Goal: Register for event/course

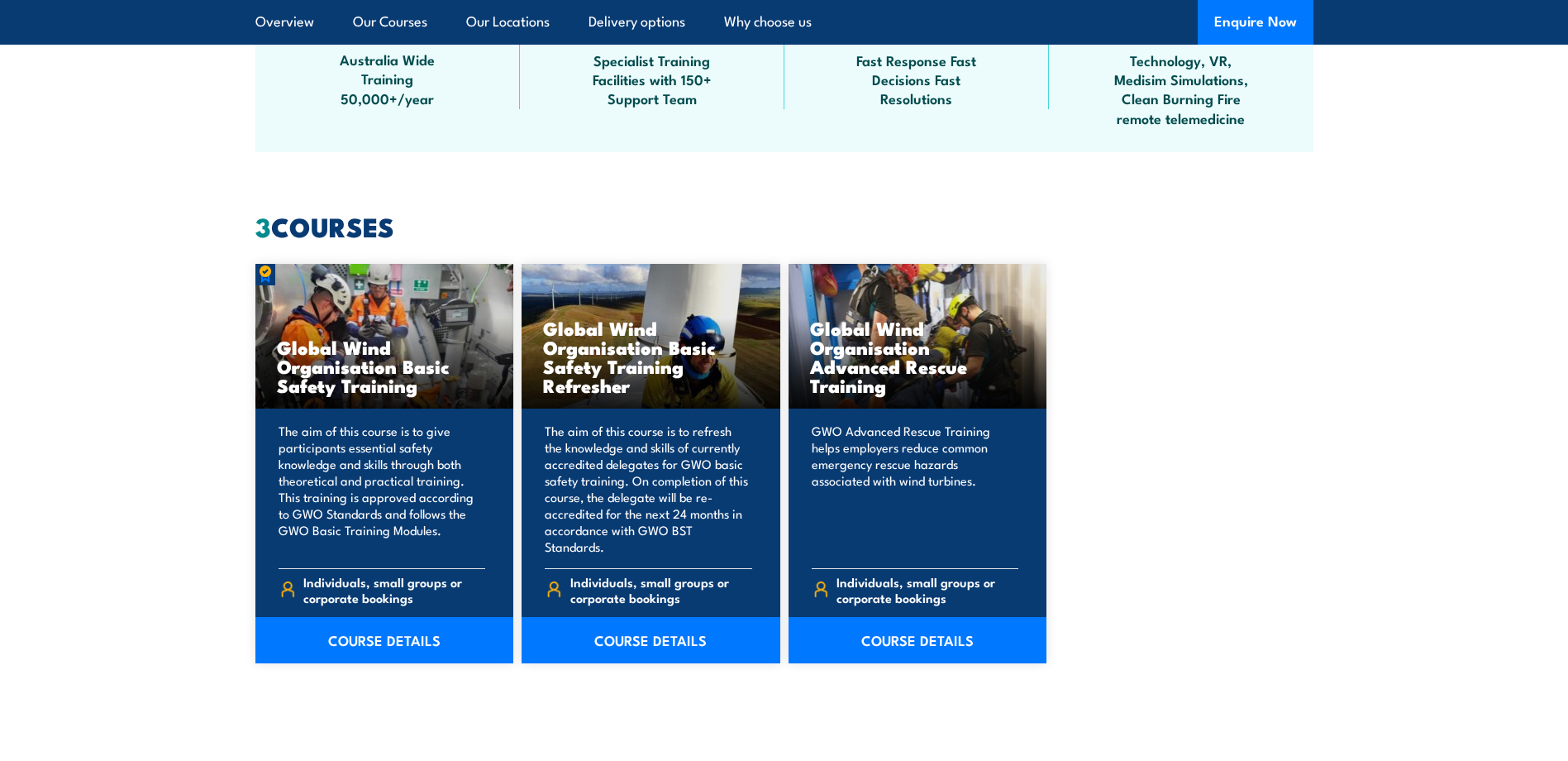
scroll to position [1488, 0]
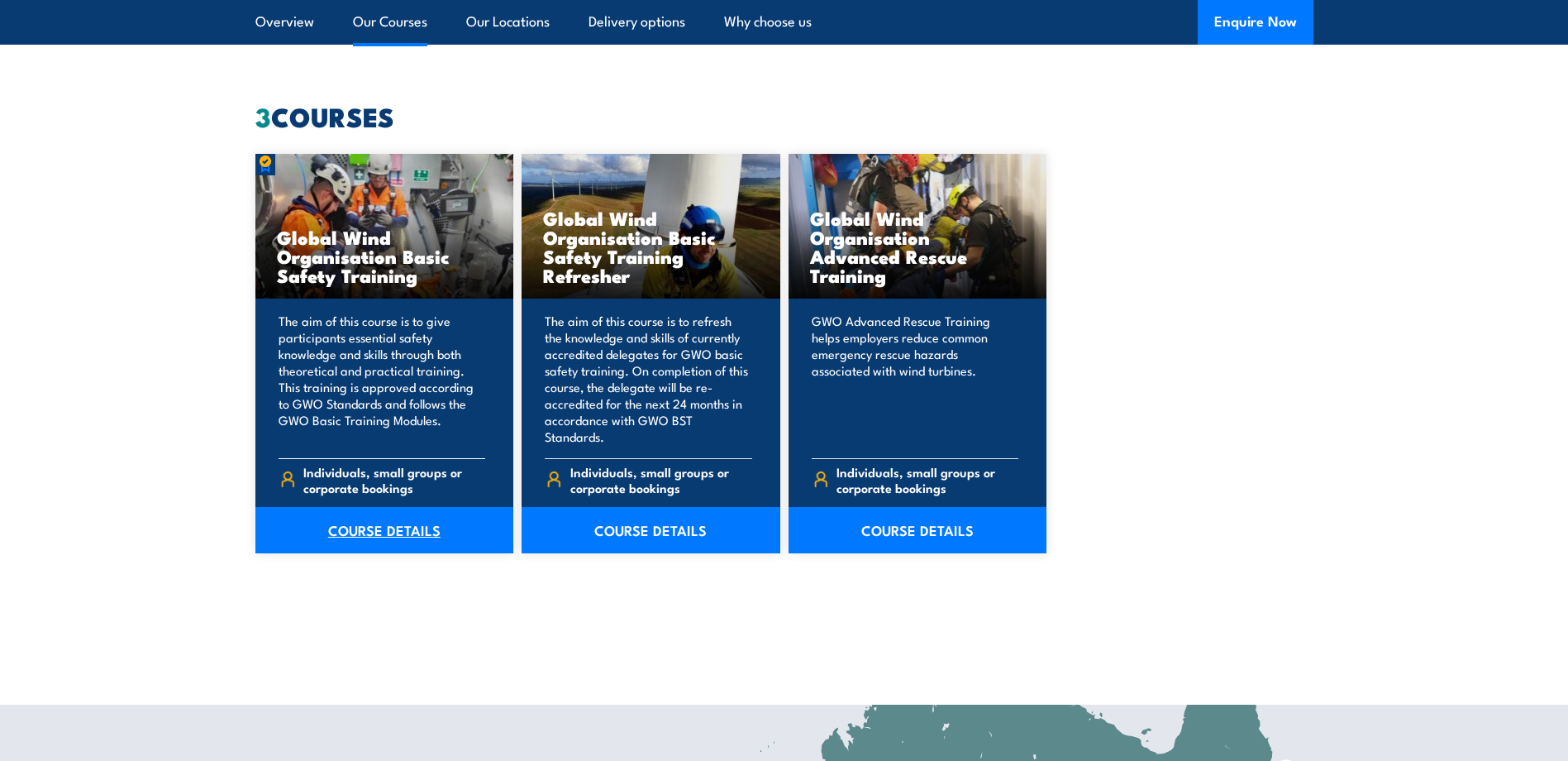
click at [407, 521] on link "COURSE DETAILS" at bounding box center [384, 530] width 259 height 47
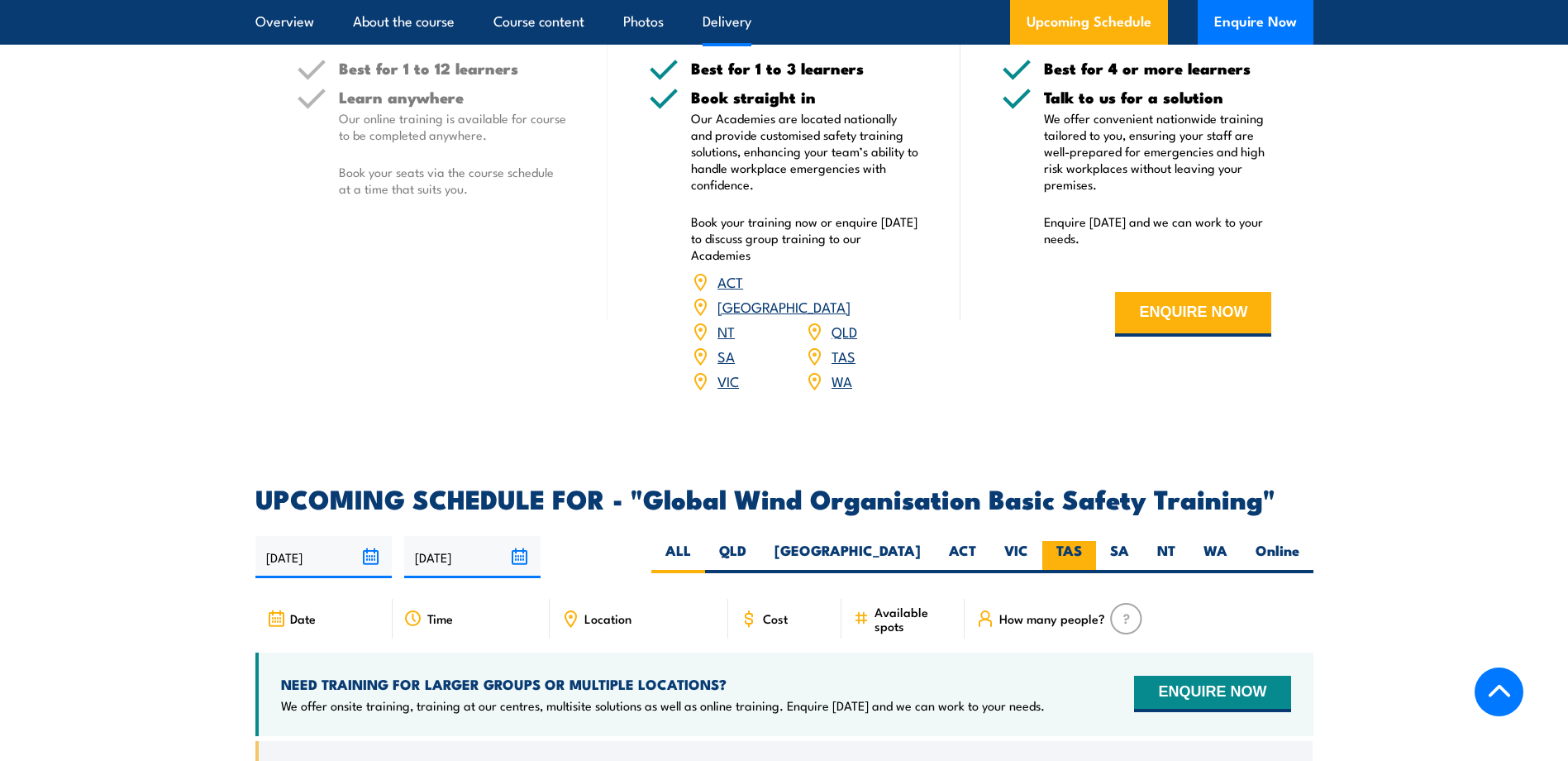
scroll to position [2398, 0]
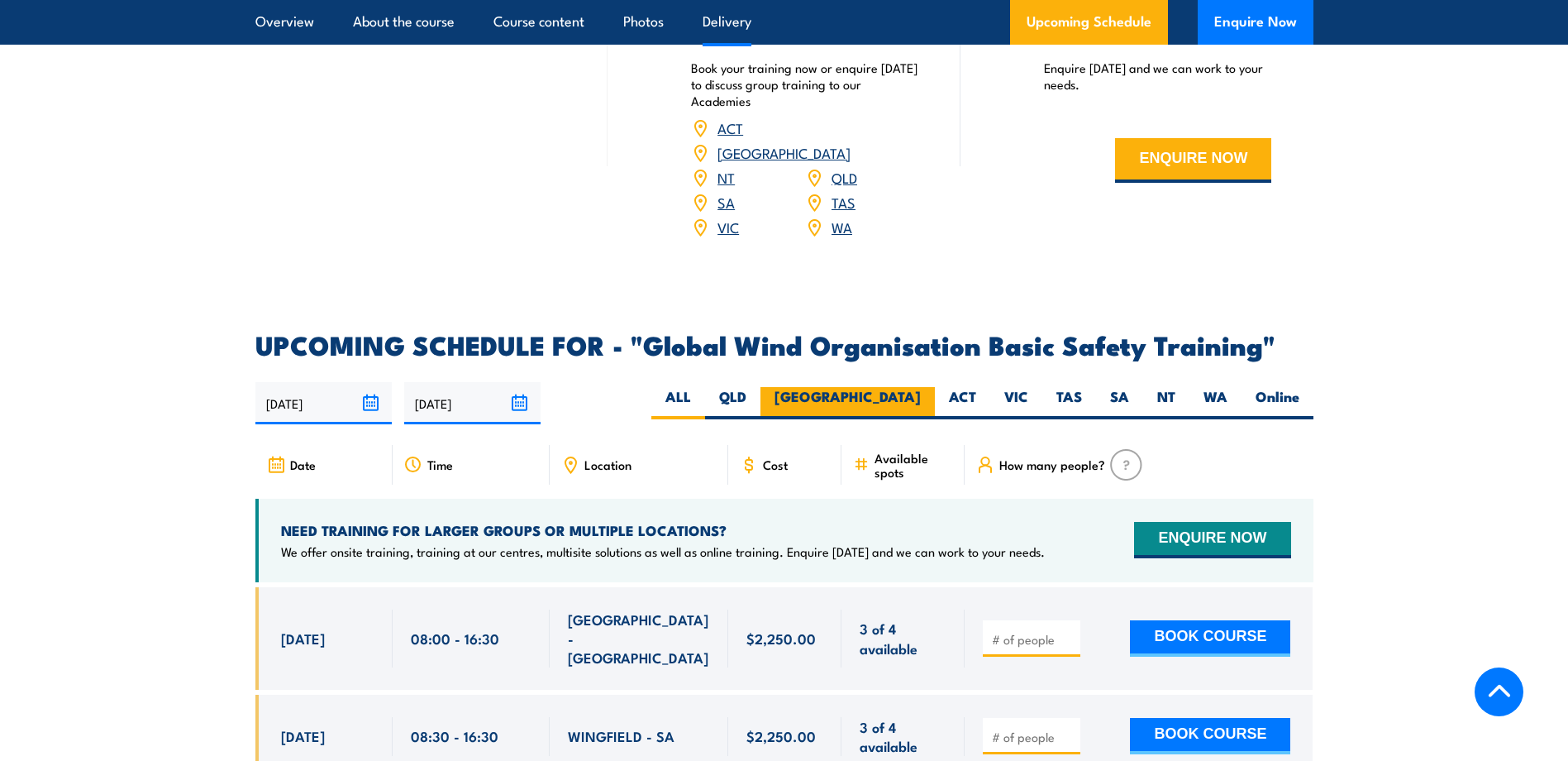
click at [916, 387] on label "NSW" at bounding box center [848, 403] width 174 height 33
click at [921, 387] on input "NSW" at bounding box center [926, 392] width 11 height 11
radio input "true"
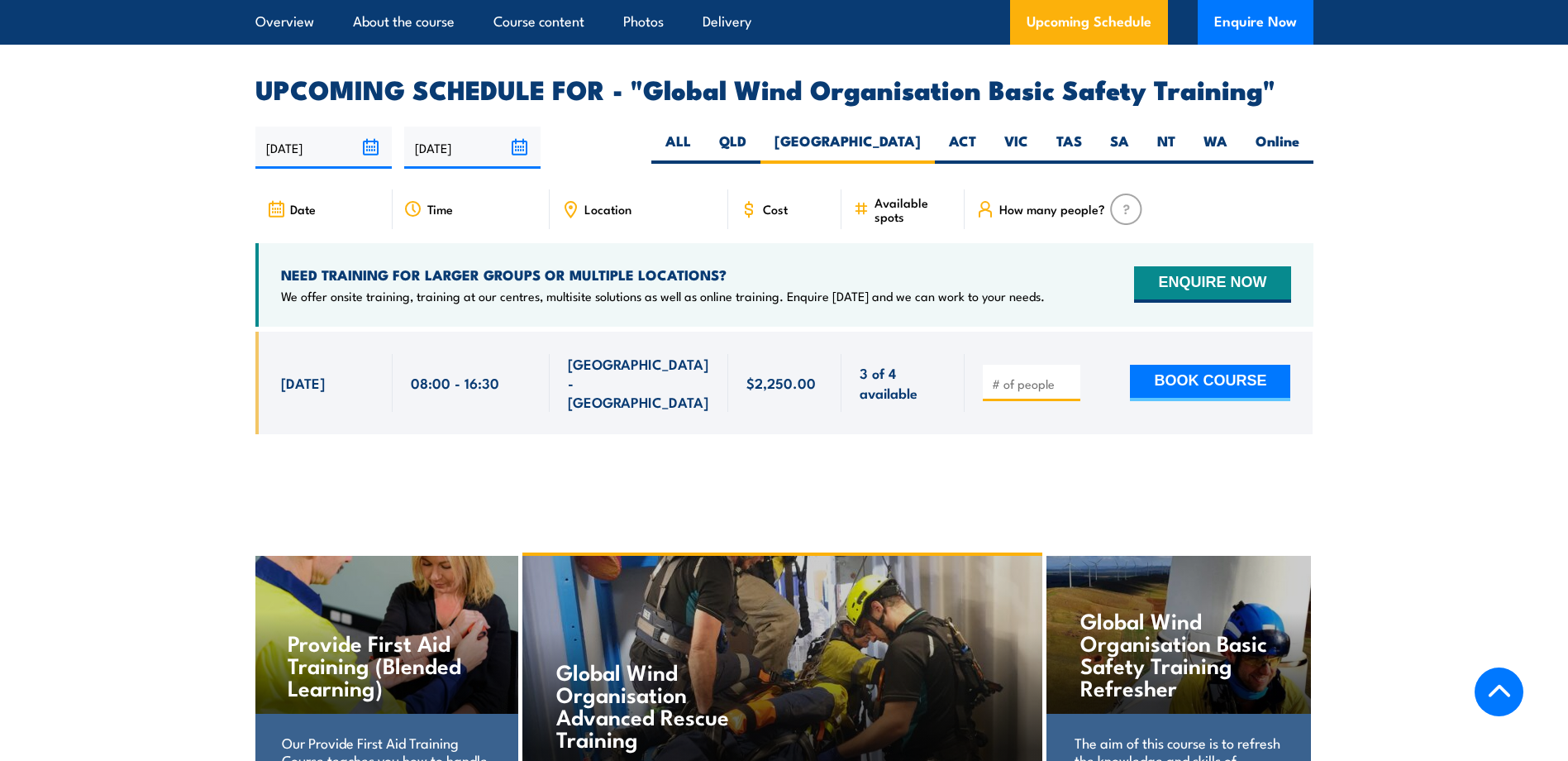
scroll to position [2541, 0]
